Goal: Task Accomplishment & Management: Use online tool/utility

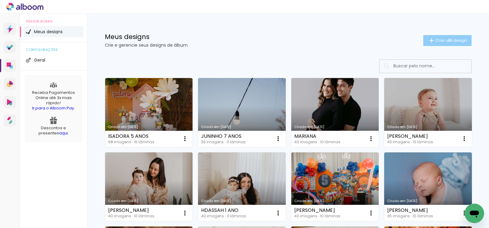
click at [446, 40] on span "Criar um design" at bounding box center [451, 40] width 32 height 4
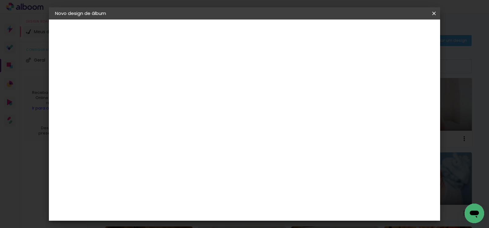
click at [435, 10] on paper-icon-button at bounding box center [434, 13] width 12 height 11
